Goal: Transaction & Acquisition: Book appointment/travel/reservation

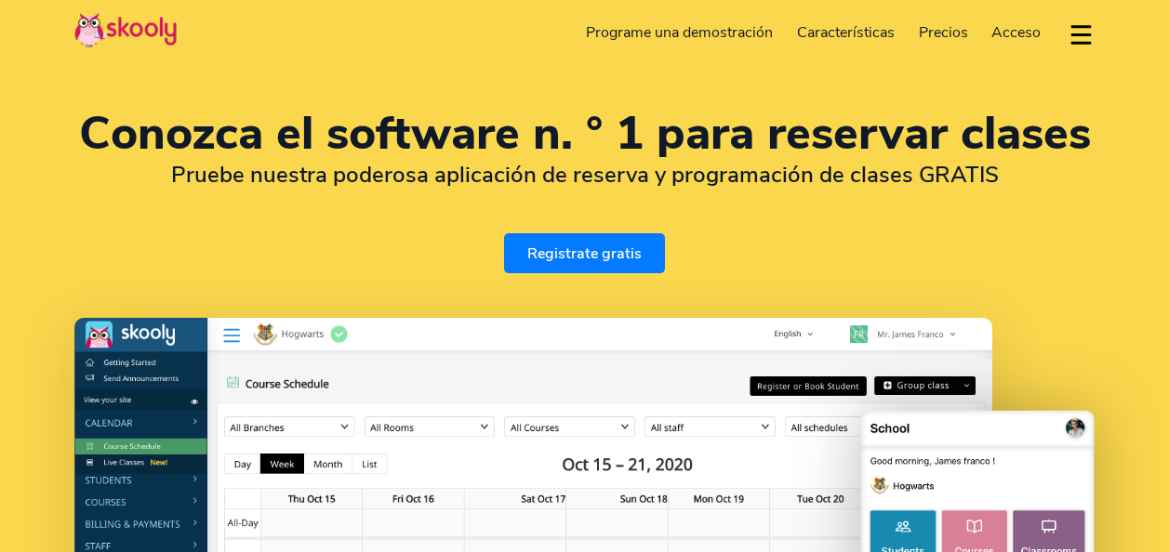
select select "es"
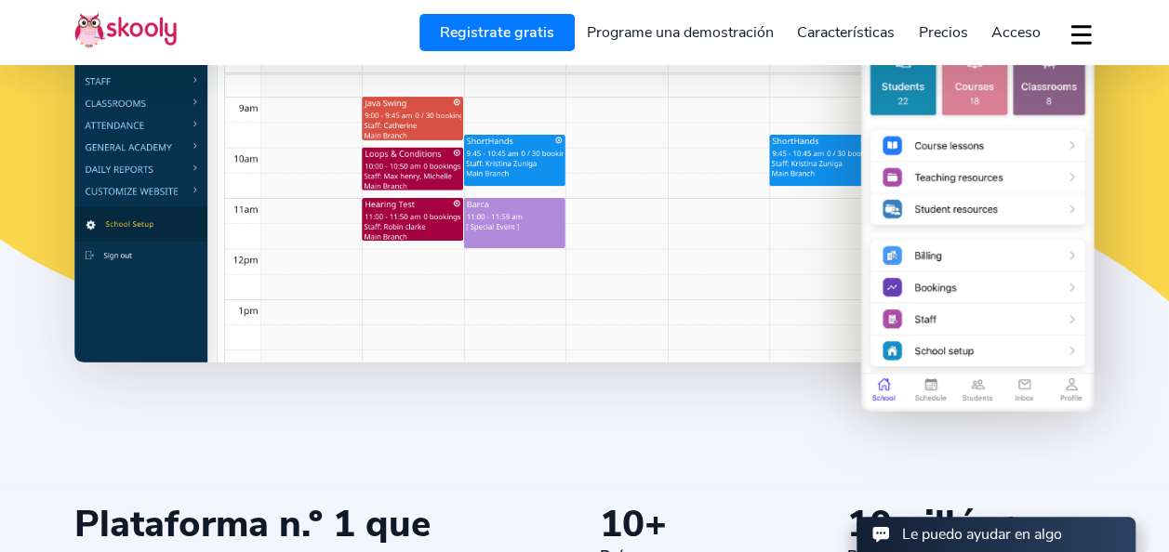
scroll to position [279, 0]
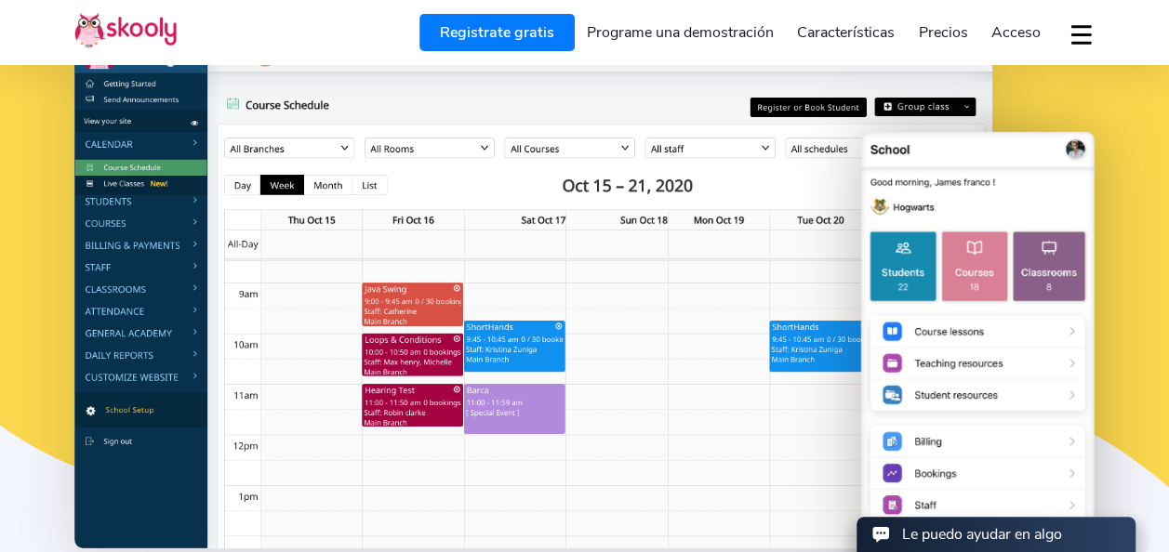
select select "54"
select select "[GEOGRAPHIC_DATA]"
select select "[GEOGRAPHIC_DATA]/[GEOGRAPHIC_DATA]/San_Luis"
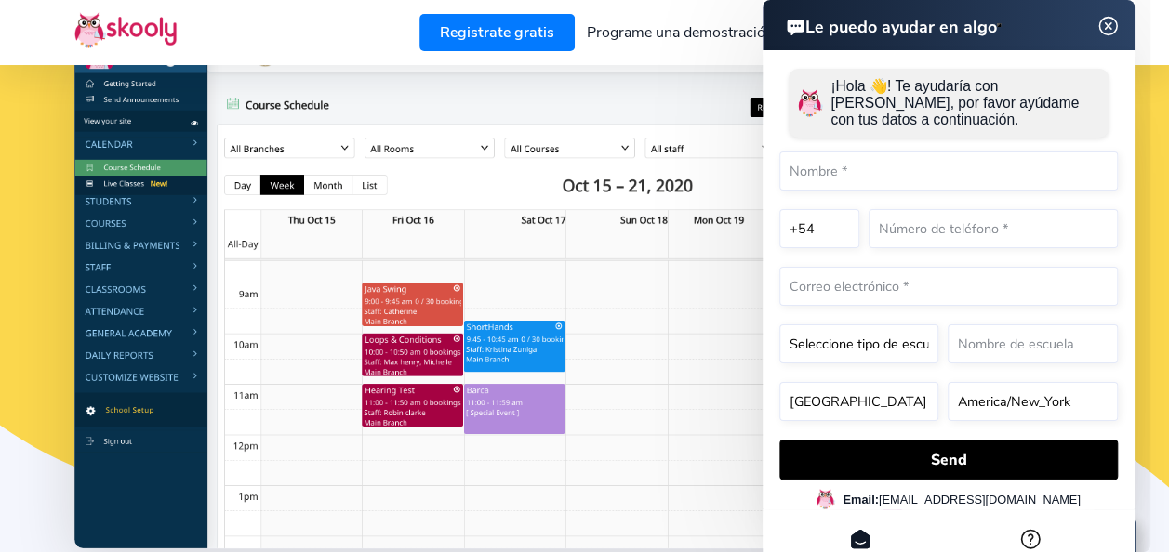
click at [1108, 26] on img at bounding box center [1108, 26] width 35 height 23
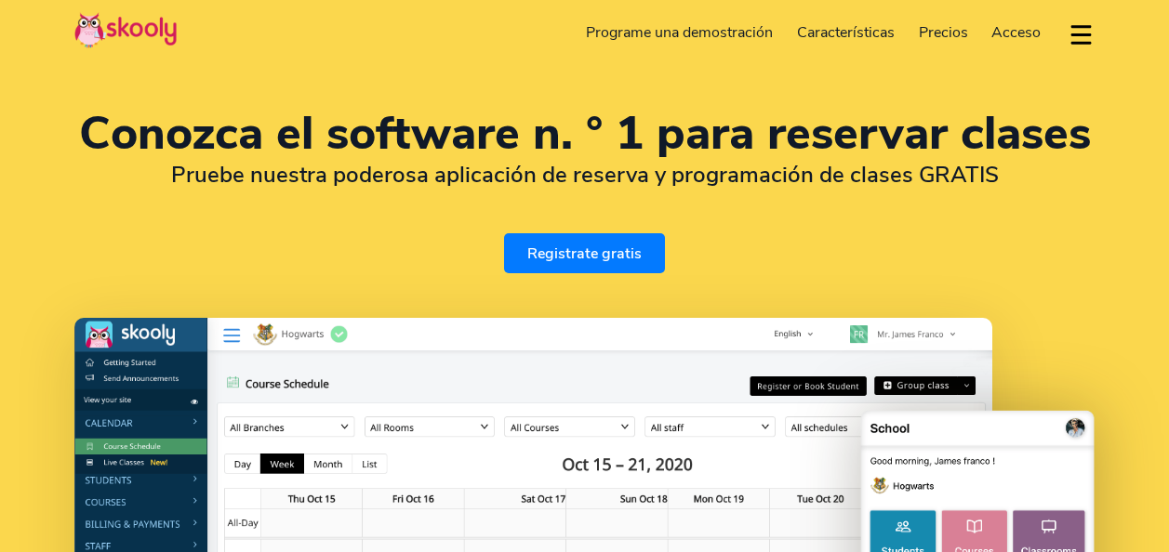
select select "es"
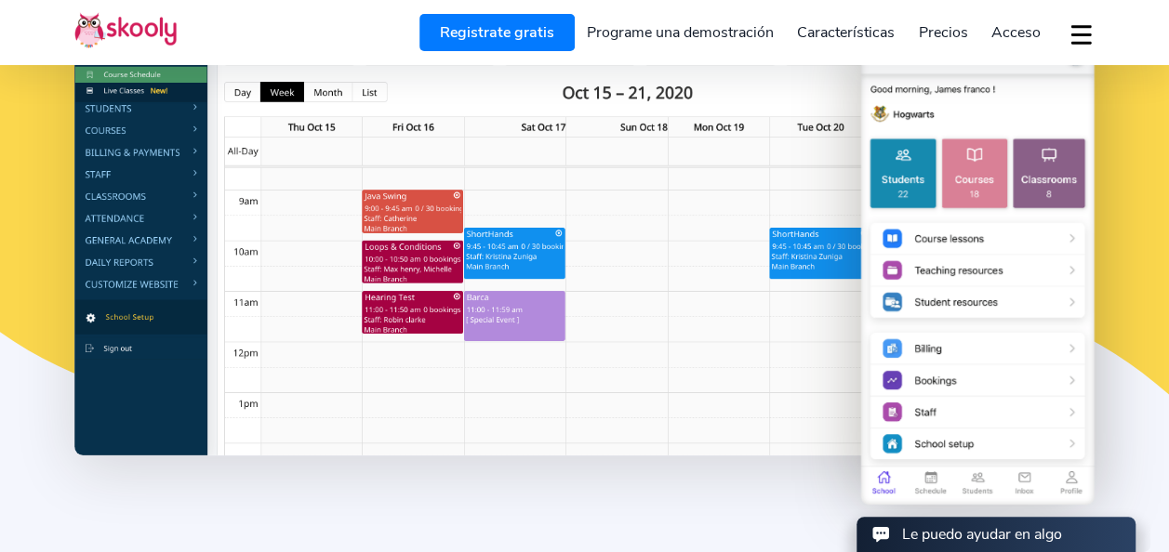
scroll to position [279, 0]
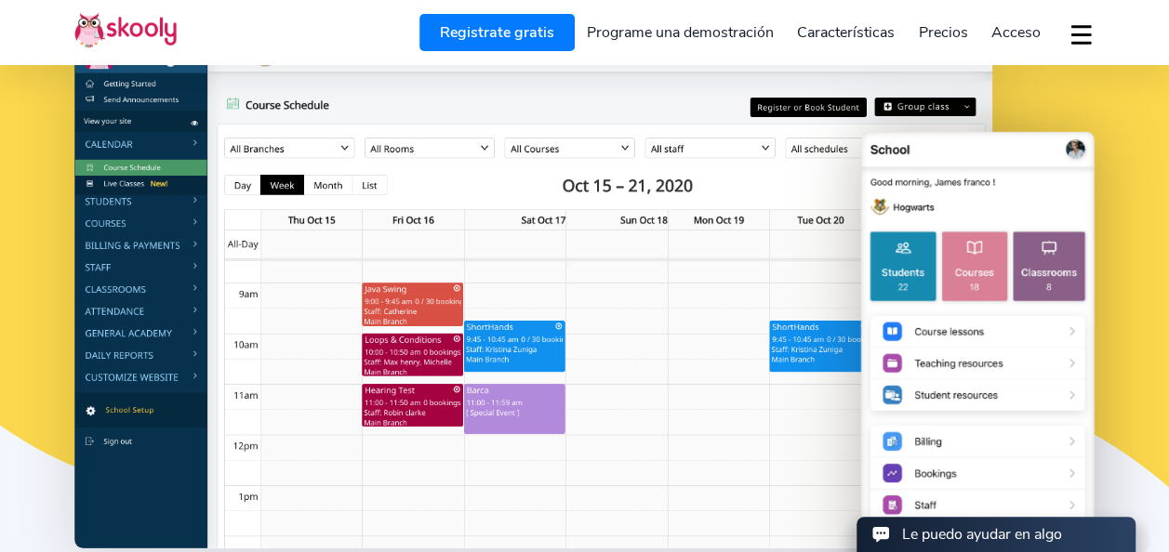
select select "54"
select select "[GEOGRAPHIC_DATA]"
select select "[GEOGRAPHIC_DATA]/[GEOGRAPHIC_DATA]/San_Luis"
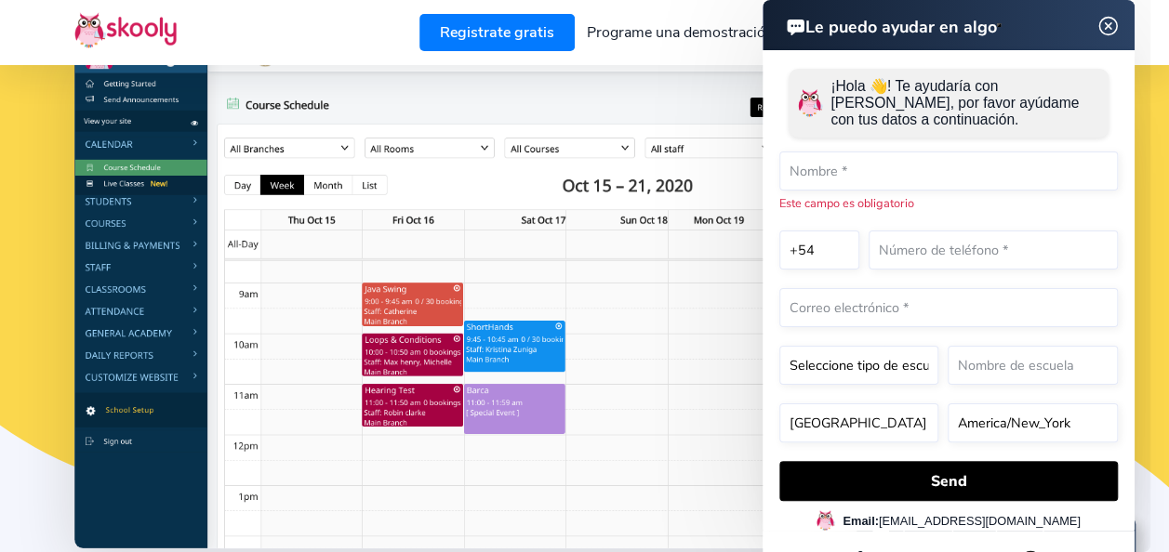
click at [1108, 21] on img at bounding box center [1108, 26] width 35 height 23
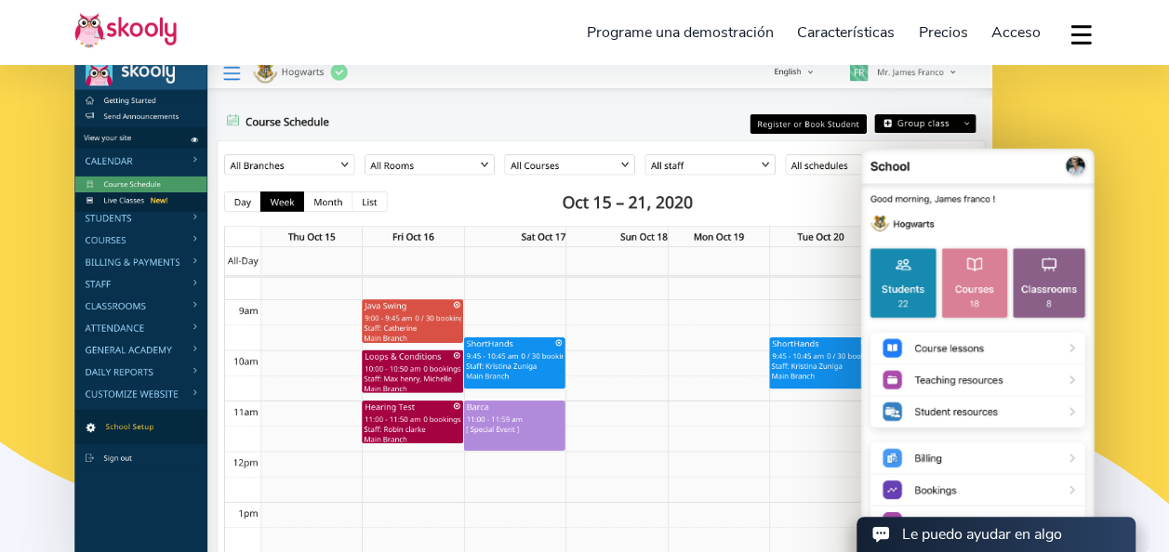
scroll to position [169, 0]
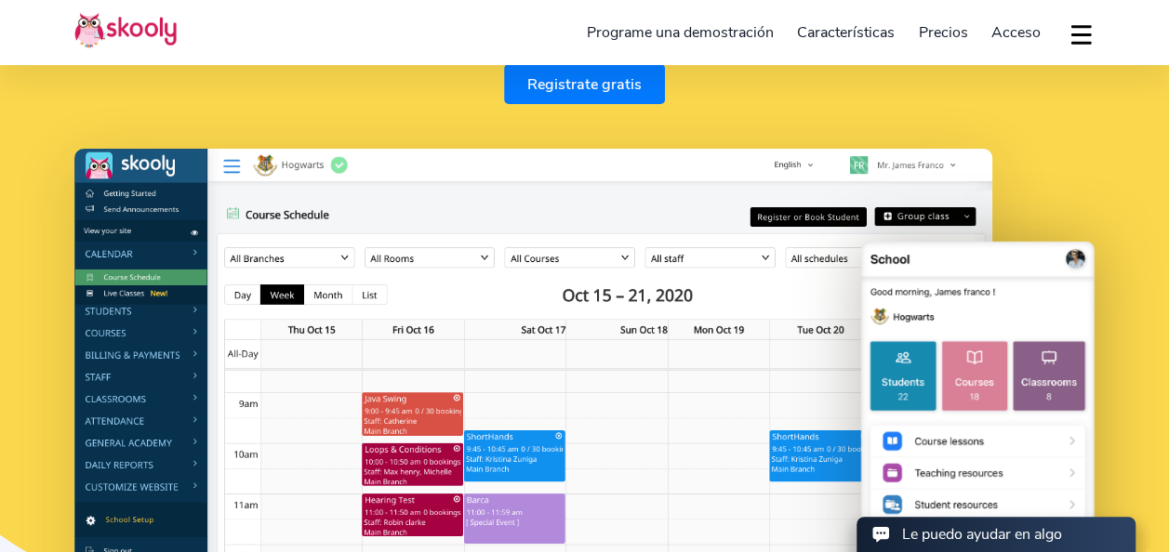
click at [519, 378] on img at bounding box center [533, 404] width 918 height 510
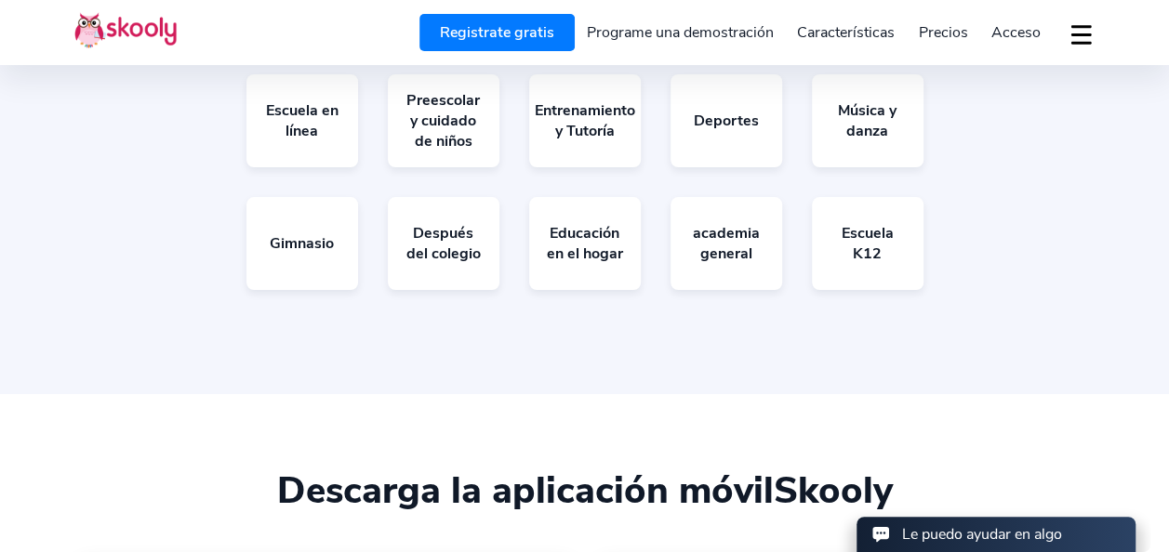
scroll to position [3425, 0]
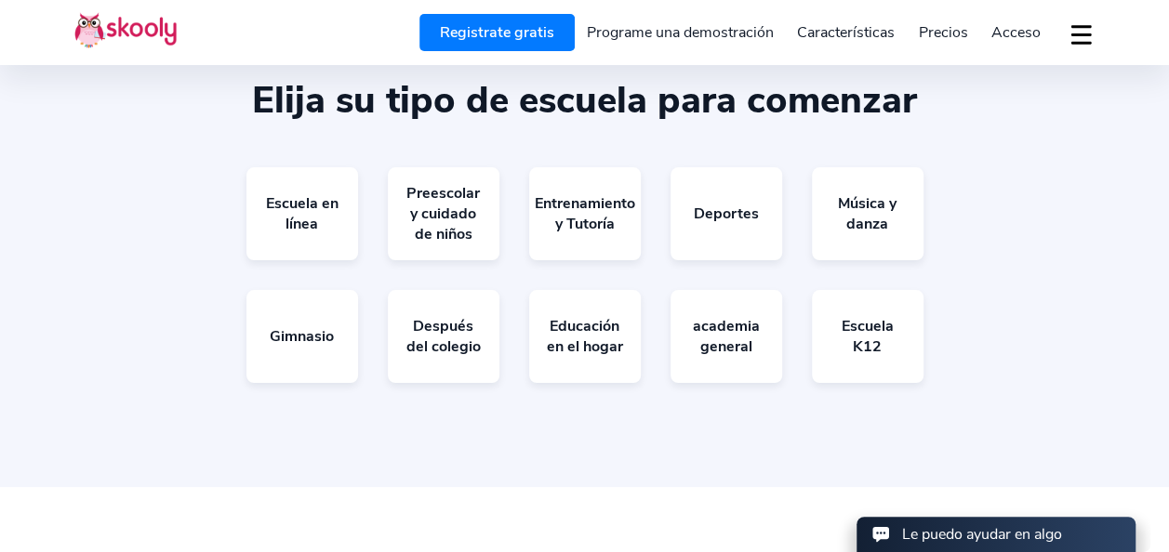
click at [724, 36] on link "Programe una demostración" at bounding box center [680, 33] width 211 height 30
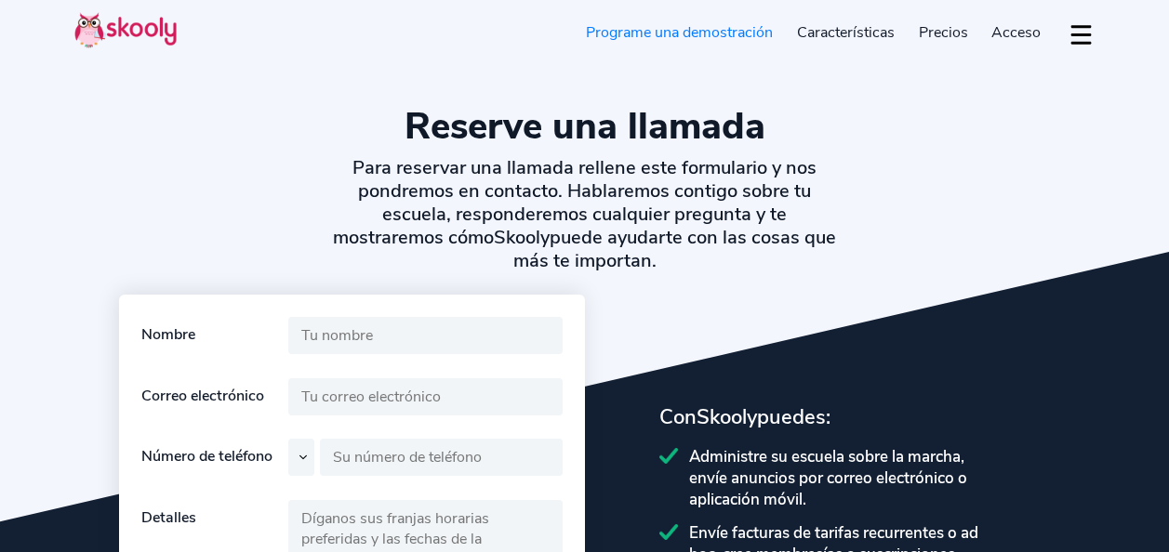
select select "es"
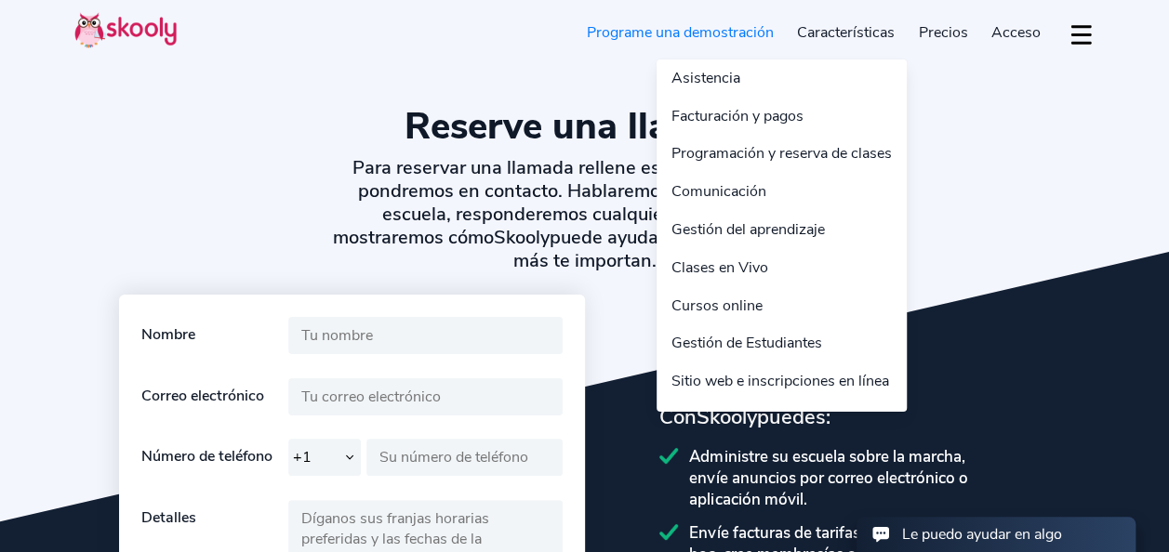
select select "54"
select select "[GEOGRAPHIC_DATA]"
select select "[GEOGRAPHIC_DATA]/[GEOGRAPHIC_DATA]/San_Luis"
click at [815, 30] on link "Características" at bounding box center [846, 33] width 122 height 30
click at [830, 30] on link "Características" at bounding box center [846, 33] width 122 height 30
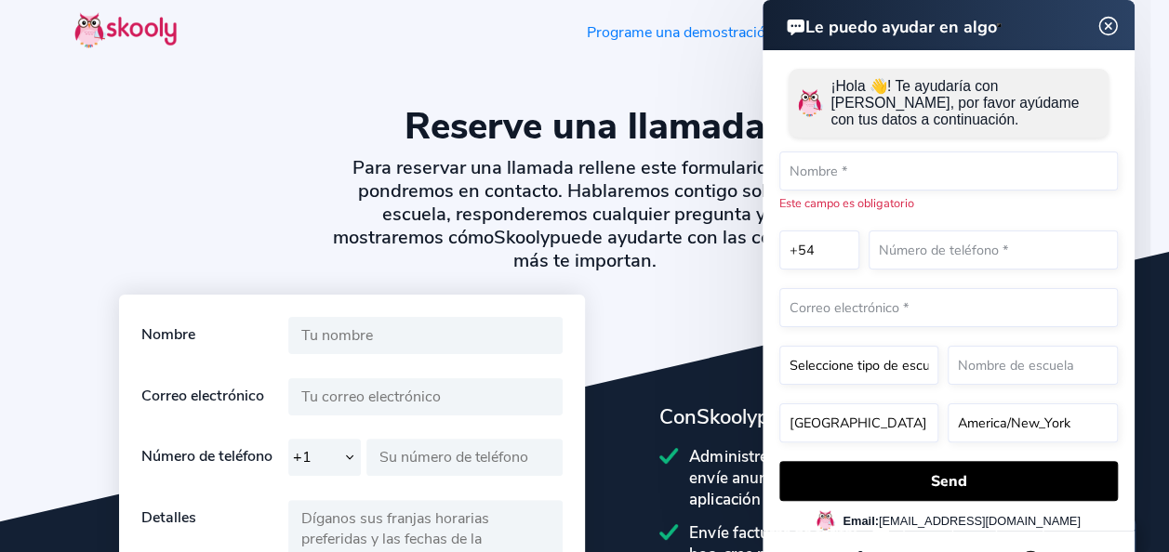
click at [1115, 22] on img at bounding box center [1108, 26] width 35 height 23
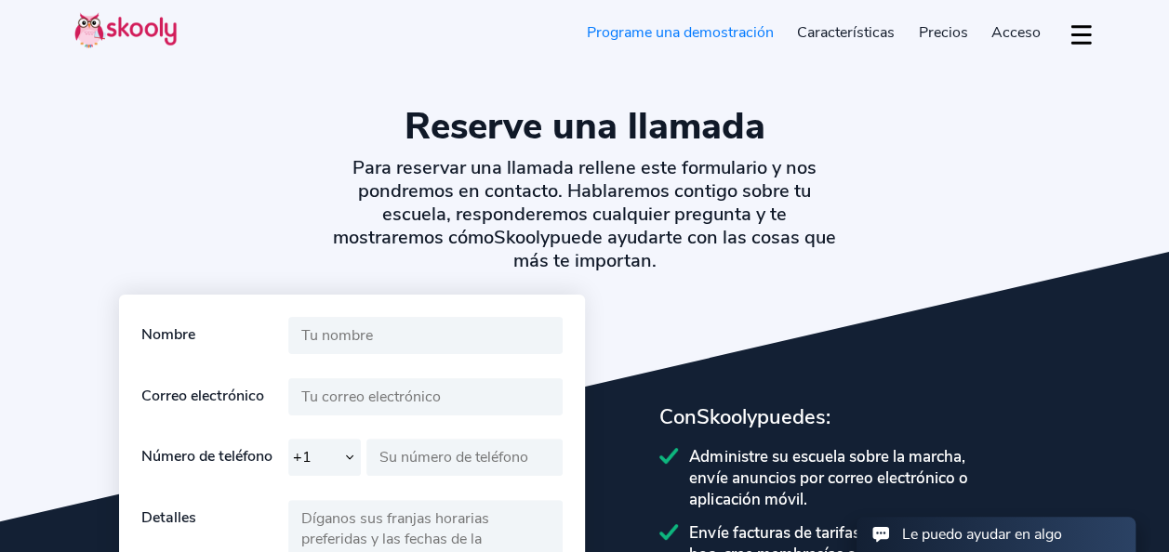
click at [142, 24] on img at bounding box center [125, 30] width 102 height 36
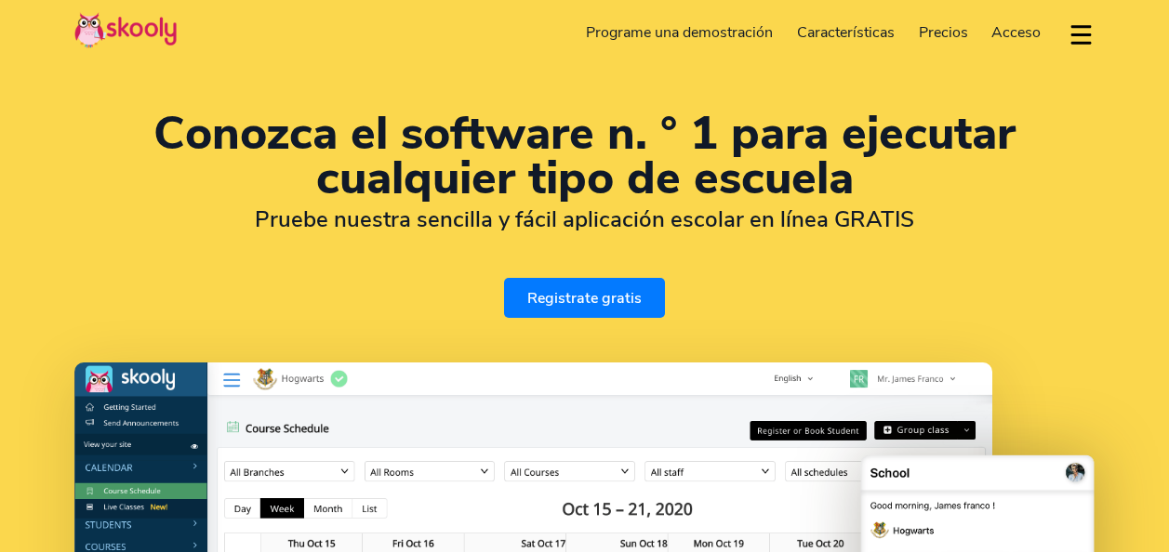
select select "es"
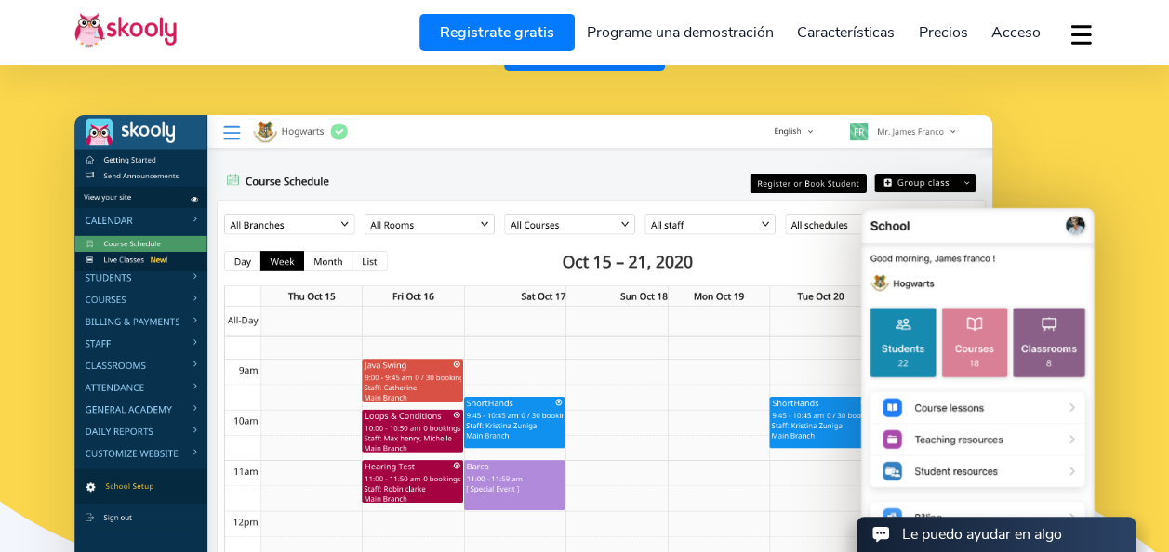
select select "54"
select select "[GEOGRAPHIC_DATA]"
select select "[GEOGRAPHIC_DATA]/[GEOGRAPHIC_DATA]/San_Luis"
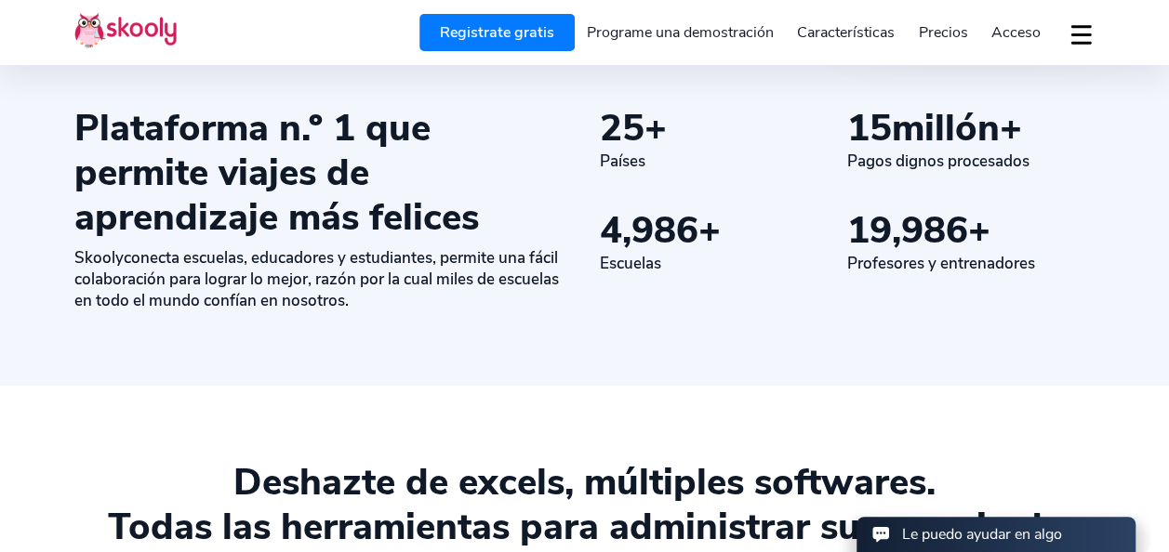
scroll to position [909, 0]
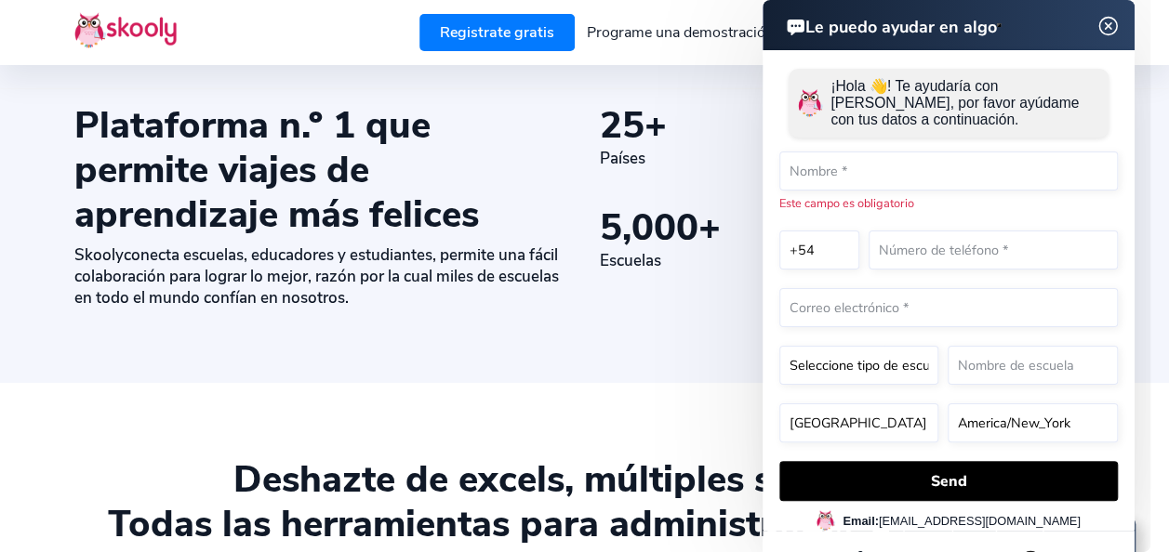
click at [1106, 22] on img at bounding box center [1108, 26] width 35 height 23
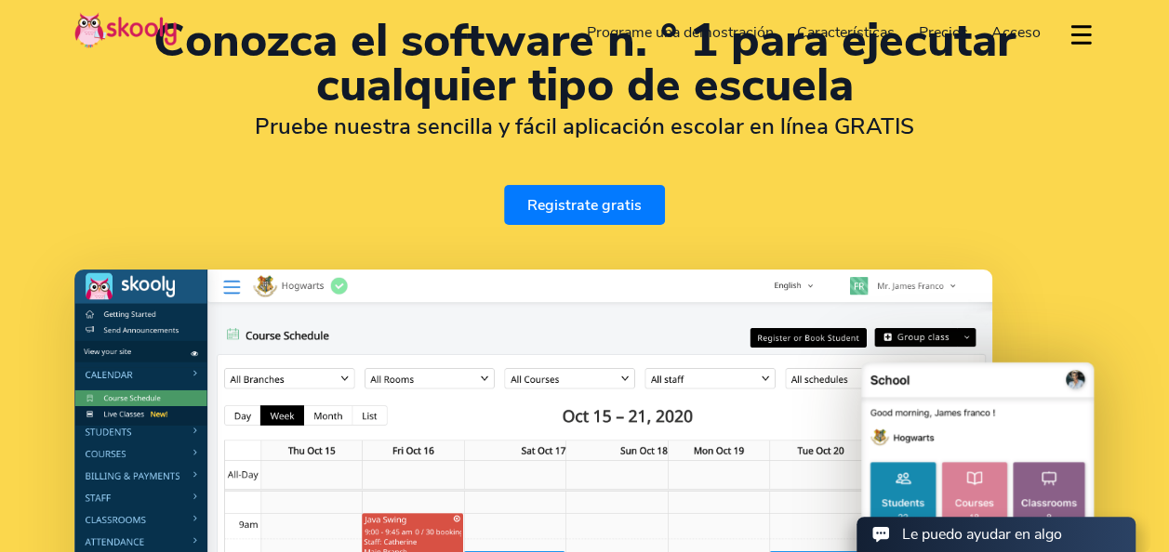
scroll to position [0, 0]
